Goal: Information Seeking & Learning: Learn about a topic

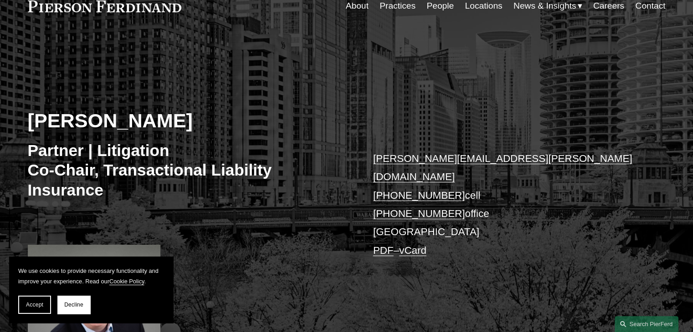
scroll to position [91, 0]
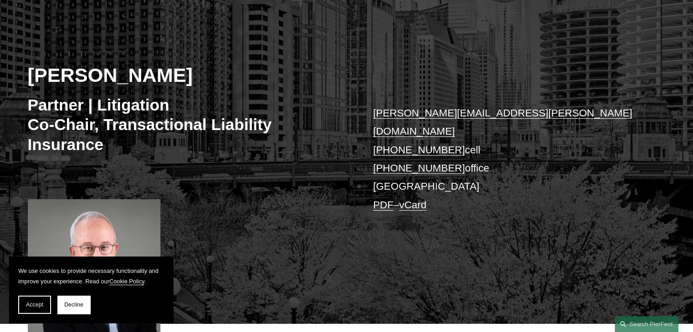
drag, startPoint x: 27, startPoint y: 77, endPoint x: 184, endPoint y: 77, distance: 157.1
click at [184, 77] on h2 "[PERSON_NAME]" at bounding box center [187, 75] width 319 height 24
copy h2 "[PERSON_NAME]"
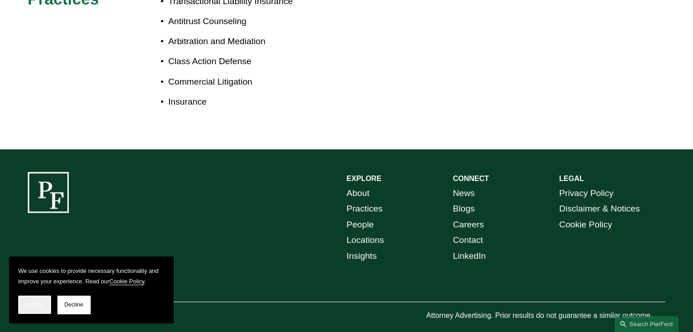
click at [34, 308] on button "Accept" at bounding box center [34, 305] width 33 height 18
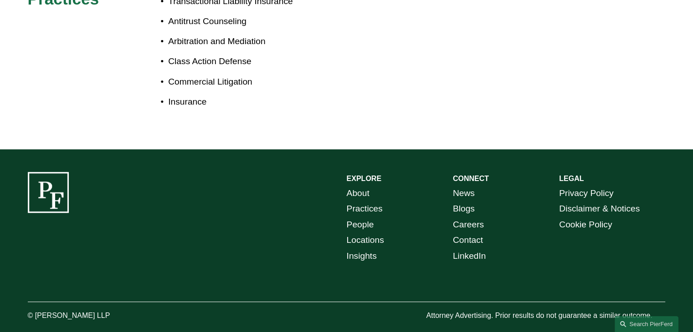
drag, startPoint x: 36, startPoint y: 305, endPoint x: 146, endPoint y: 305, distance: 109.7
click at [146, 310] on p "© [PERSON_NAME] LLP" at bounding box center [94, 316] width 133 height 13
copy p "[PERSON_NAME] LLP"
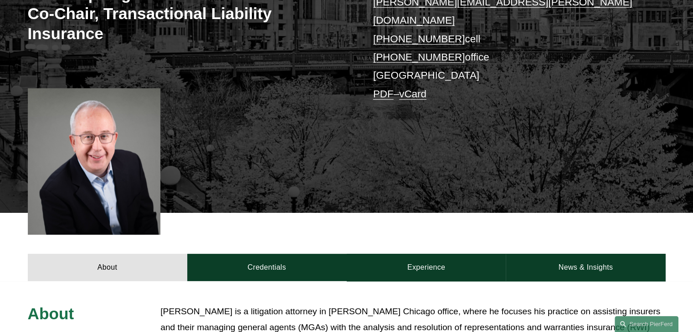
scroll to position [118, 0]
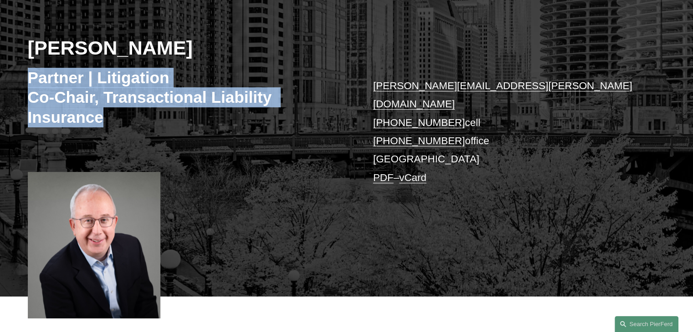
drag, startPoint x: 77, startPoint y: 97, endPoint x: 109, endPoint y: 113, distance: 36.5
click at [109, 113] on h3 "Partner | Litigation Co-Chair, Transactional Liability Insurance" at bounding box center [187, 98] width 319 height 60
copy h3 "Partner | Litigation Co-Chair, Transactional Liability Insurance"
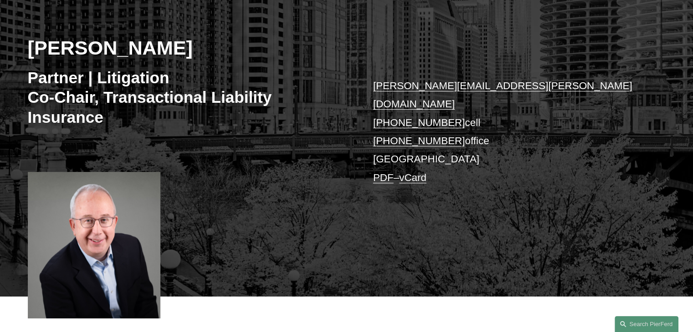
click at [316, 225] on div "[PERSON_NAME] Partner | Litigation Co-Chair, Transactional Liability Insurance …" at bounding box center [346, 139] width 693 height 316
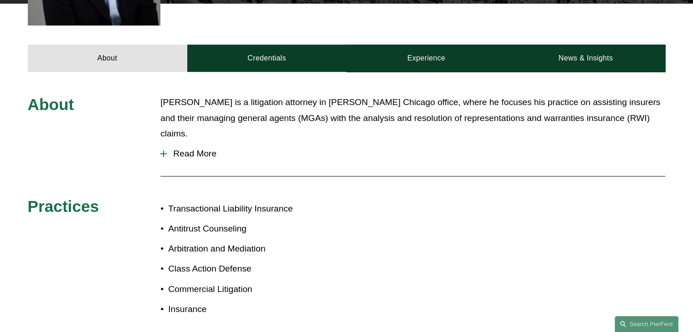
scroll to position [528, 0]
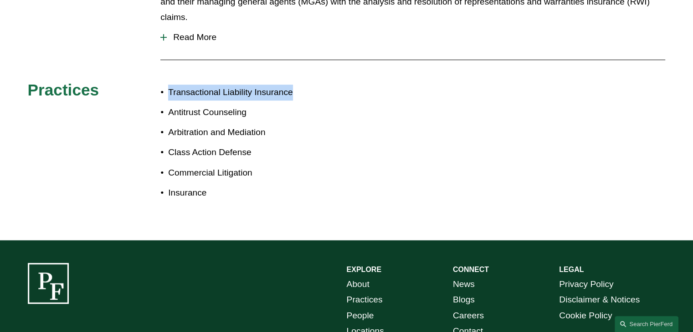
drag, startPoint x: 179, startPoint y: 80, endPoint x: 329, endPoint y: 81, distance: 150.3
click at [329, 85] on p "Transactional Liability Insurance" at bounding box center [257, 93] width 178 height 16
copy p "Transactional Liability Insurance"
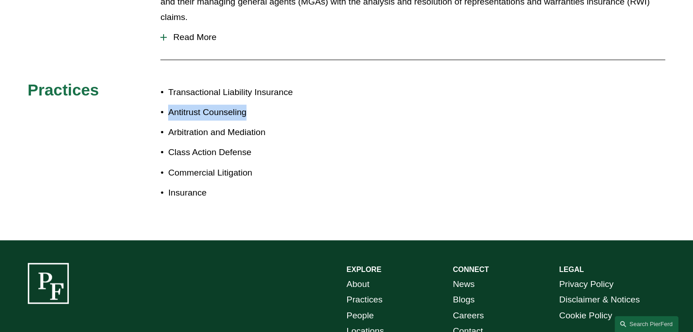
copy p "Antitrust Counseling"
drag, startPoint x: 170, startPoint y: 100, endPoint x: 260, endPoint y: 100, distance: 89.7
click at [260, 105] on p "Antitrust Counseling" at bounding box center [257, 113] width 178 height 16
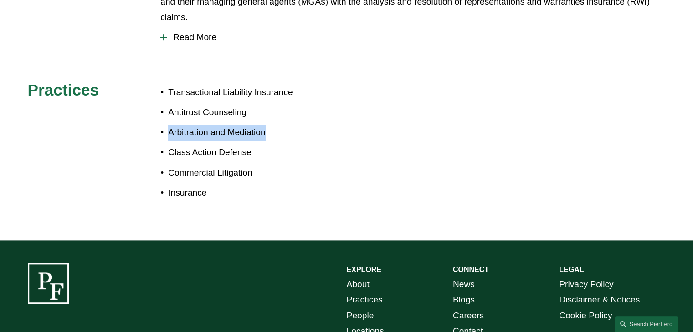
drag, startPoint x: 169, startPoint y: 118, endPoint x: 326, endPoint y: 121, distance: 157.1
click at [326, 125] on p "Arbitration and Mediation" at bounding box center [257, 133] width 178 height 16
copy p "Arbitration and Mediation"
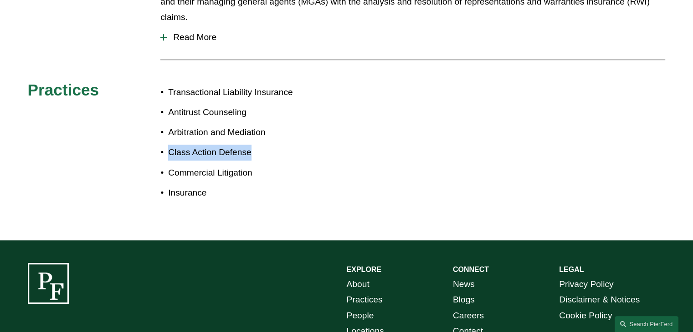
drag, startPoint x: 168, startPoint y: 141, endPoint x: 281, endPoint y: 141, distance: 112.5
click at [281, 145] on p "Class Action Defense" at bounding box center [257, 153] width 178 height 16
copy p "Class Action Defense"
drag, startPoint x: 168, startPoint y: 163, endPoint x: 282, endPoint y: 164, distance: 114.3
click at [282, 165] on p "Commercial Litigation" at bounding box center [257, 173] width 178 height 16
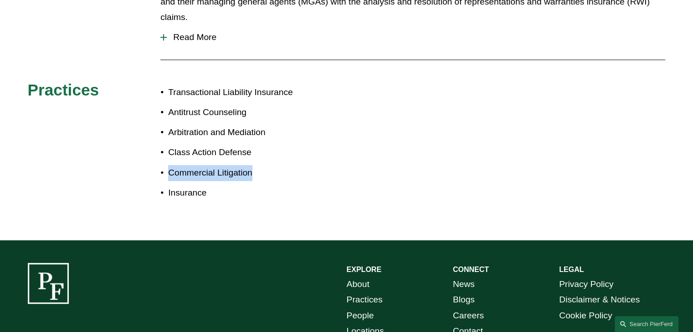
copy p "Commercial Litigation"
drag, startPoint x: 217, startPoint y: 181, endPoint x: 290, endPoint y: 184, distance: 73.4
click at [290, 185] on p "Insurance" at bounding box center [257, 193] width 178 height 16
copy p "nsurance"
drag, startPoint x: 168, startPoint y: 180, endPoint x: 234, endPoint y: 181, distance: 66.5
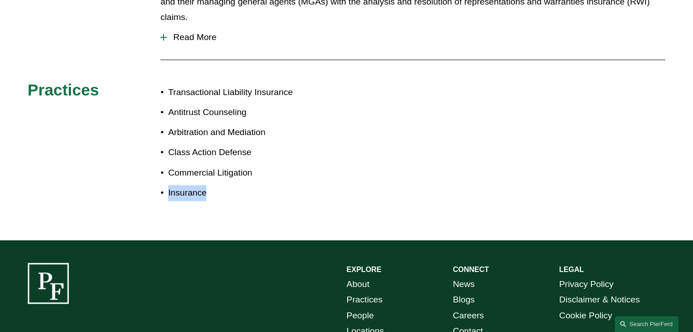
click at [234, 185] on p "Insurance" at bounding box center [257, 193] width 178 height 16
copy p "Insurance"
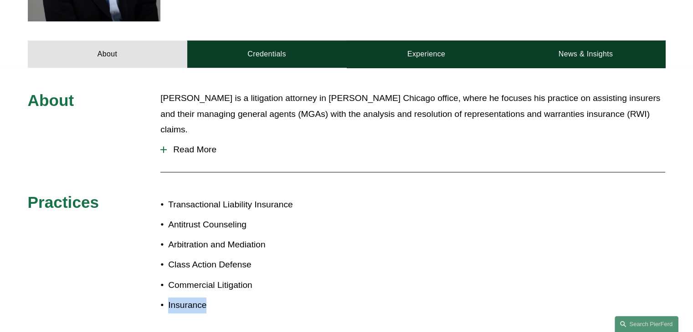
scroll to position [346, 0]
